Goal: Register for event/course

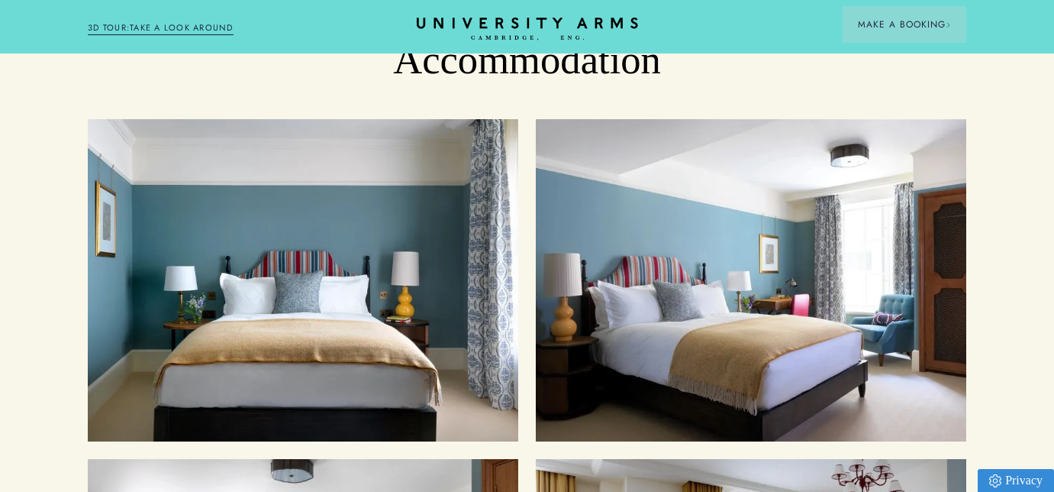
scroll to position [1973, 0]
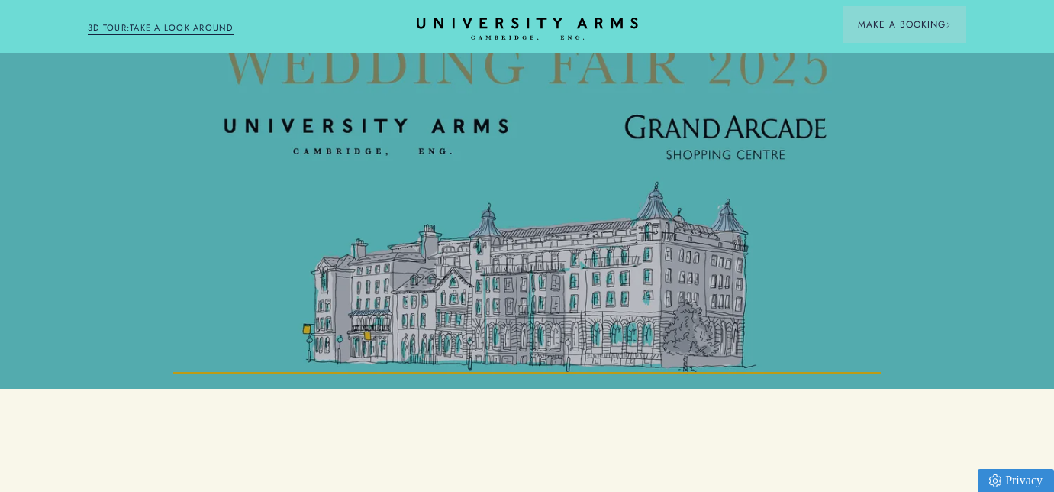
scroll to position [397, 0]
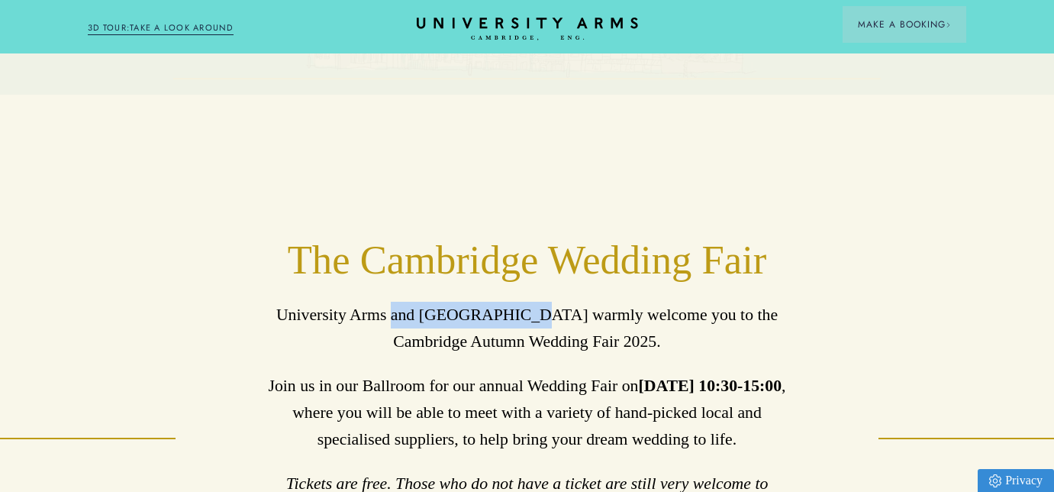
drag, startPoint x: 515, startPoint y: 314, endPoint x: 388, endPoint y: 315, distance: 127.5
click at [388, 315] on p "University Arms and [GEOGRAPHIC_DATA] warmly welcome you to the Cambridge Autum…" at bounding box center [526, 328] width 527 height 53
copy p "and Grand Arcade"
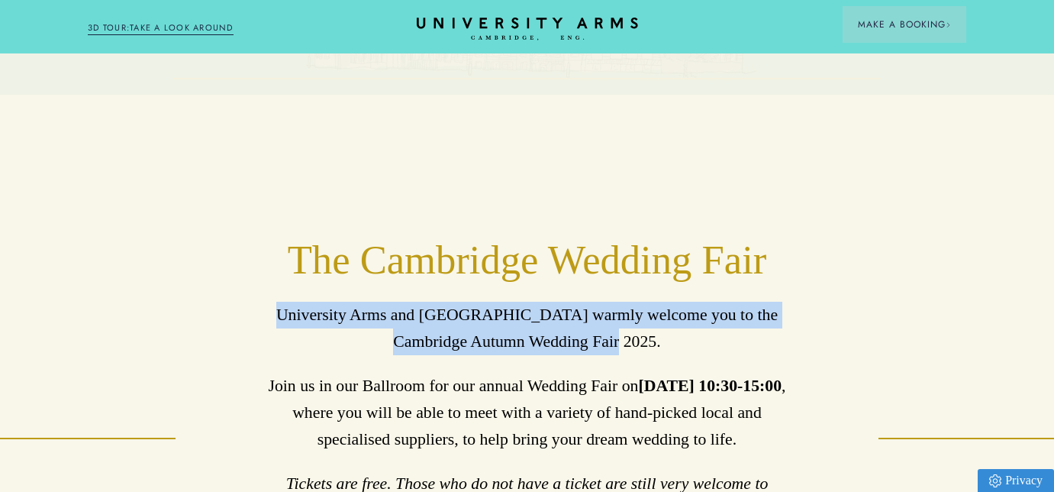
drag, startPoint x: 598, startPoint y: 343, endPoint x: 261, endPoint y: 314, distance: 337.9
click at [261, 314] on div "The Cambridge Wedding Fair University Arms and Grand Arcade warmly welcome you …" at bounding box center [527, 438] width 879 height 407
copy p "University Arms and Grand Arcade warmly welcome you to the Cambridge Autumn Wed…"
